Goal: Task Accomplishment & Management: Complete application form

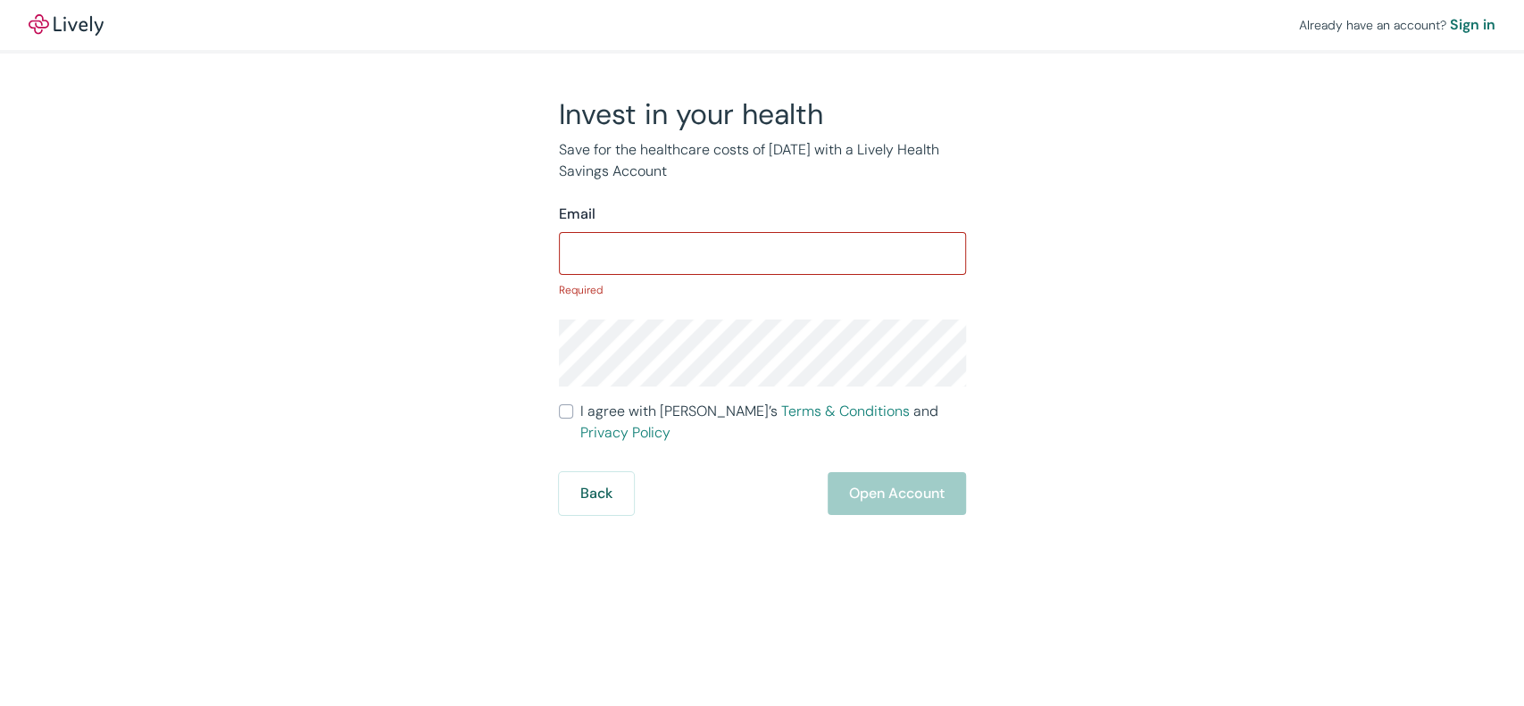
click at [1115, 281] on div "Invest in your health Save for the healthcare costs of [DATE] with a Lively Hea…" at bounding box center [751, 305] width 857 height 419
click at [813, 253] on input "Email" at bounding box center [762, 254] width 407 height 36
paste input "[EMAIL_ADDRESS][DOMAIN_NAME]"
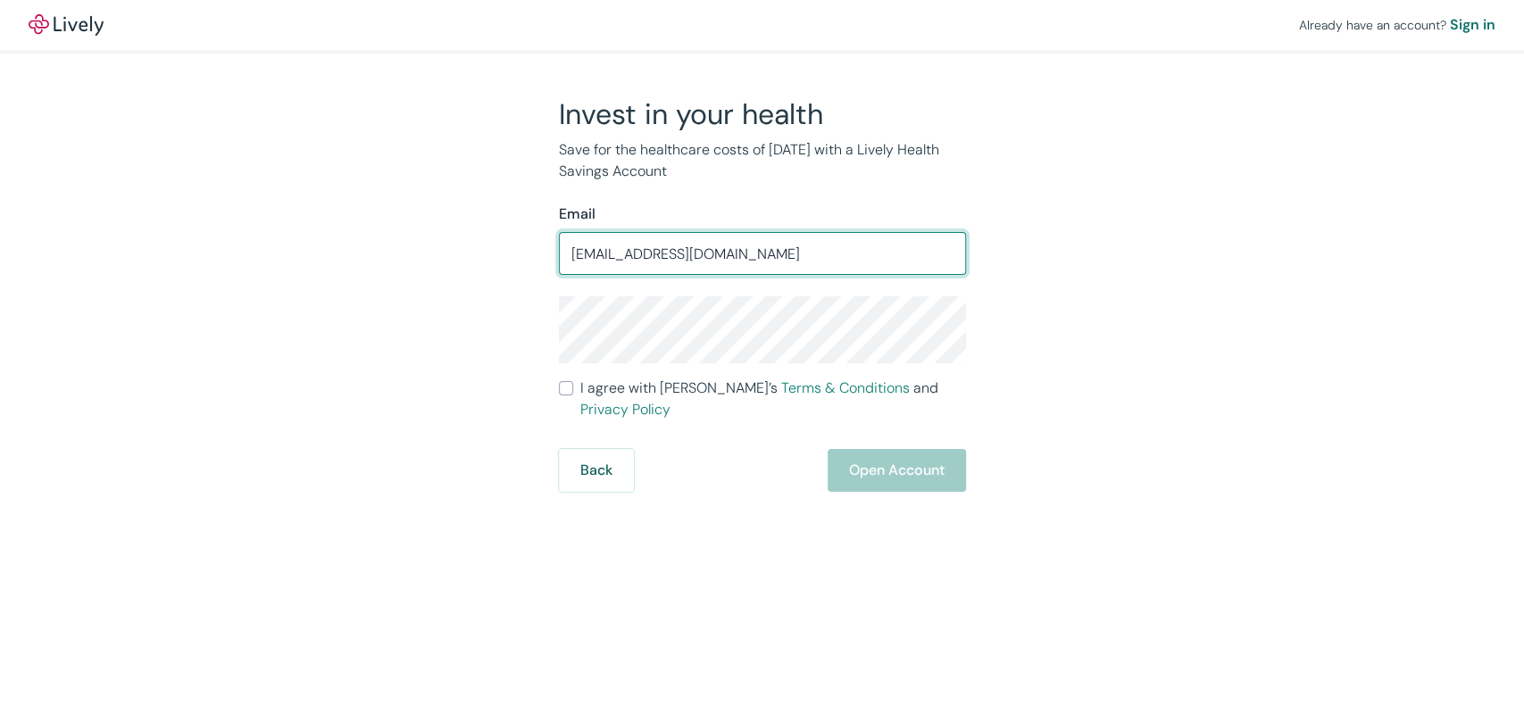
type input "[EMAIL_ADDRESS][DOMAIN_NAME]"
click at [571, 395] on input "I agree with Lively’s Terms & Conditions and Privacy Policy" at bounding box center [566, 388] width 14 height 14
checkbox input "true"
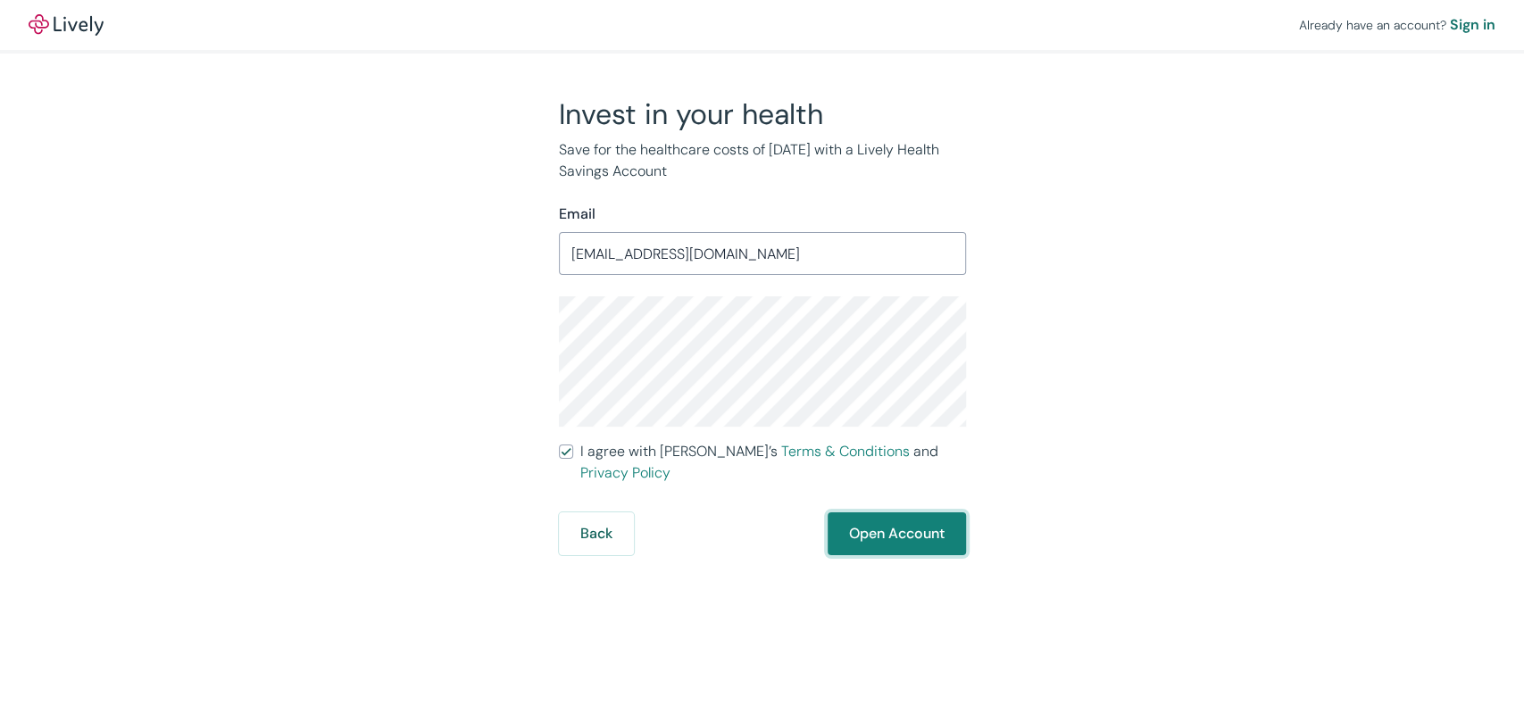
click at [919, 512] on button "Open Account" at bounding box center [896, 533] width 138 height 43
